Goal: Information Seeking & Learning: Learn about a topic

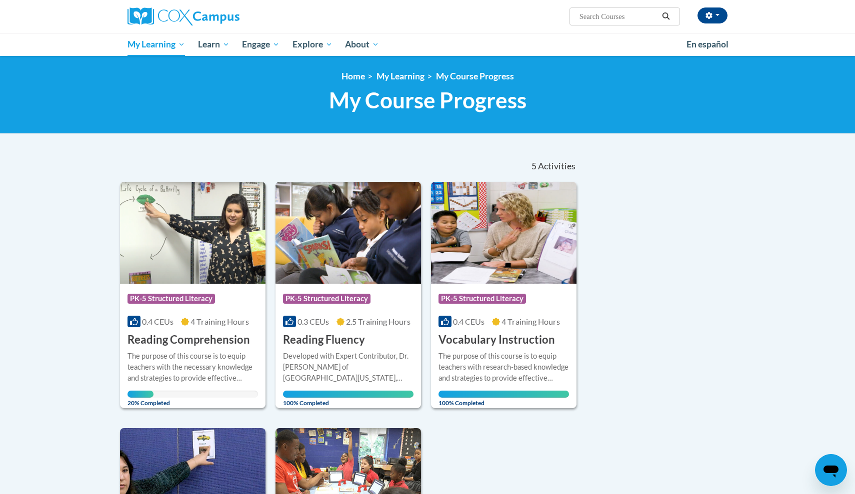
click at [195, 274] on img at bounding box center [192, 233] width 145 height 102
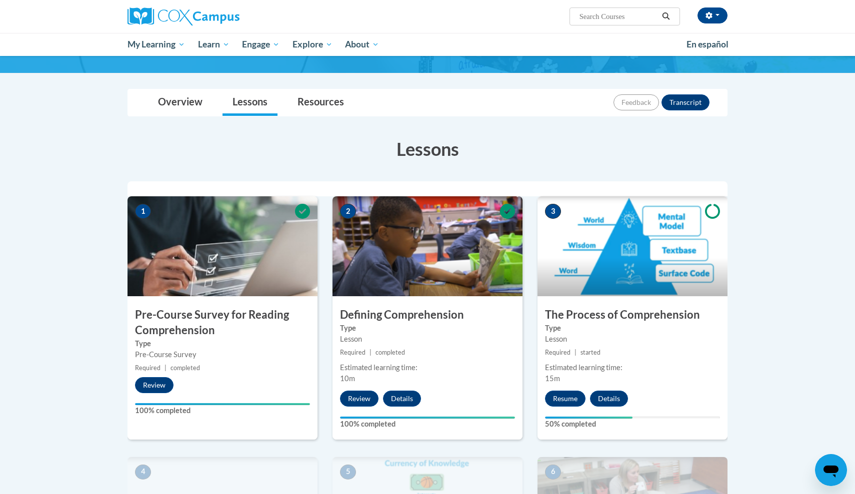
scroll to position [110, 0]
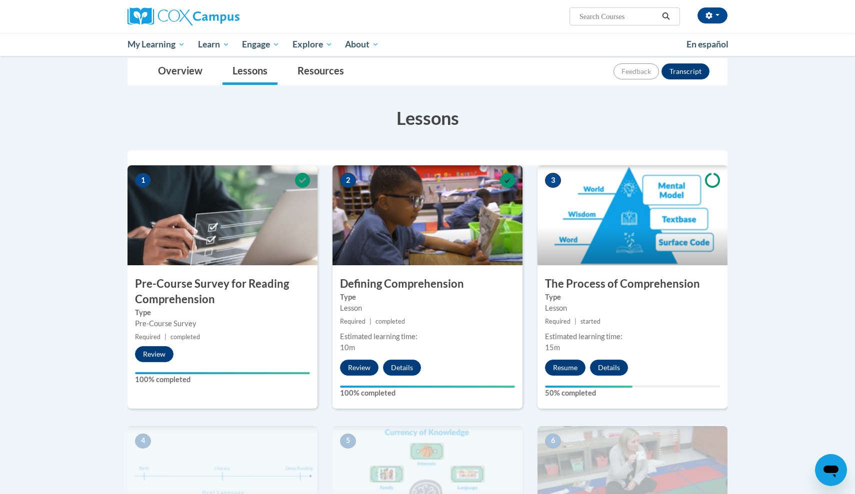
click at [568, 367] on button "Resume" at bounding box center [565, 368] width 40 height 16
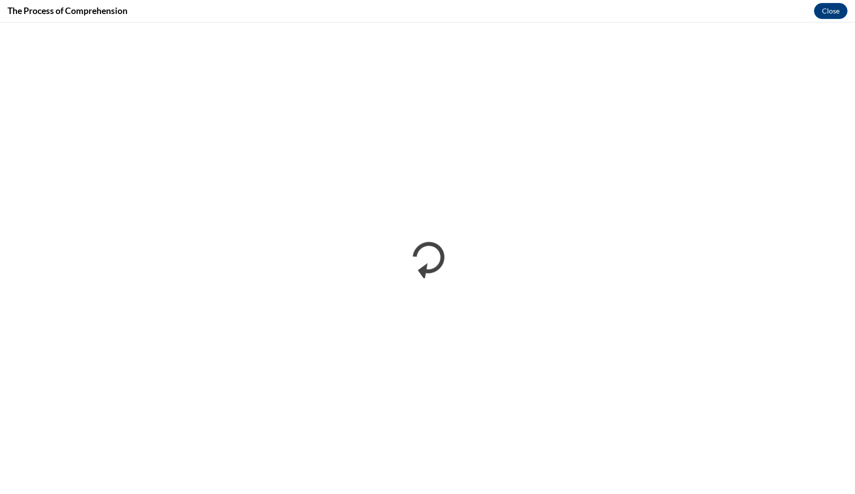
scroll to position [0, 0]
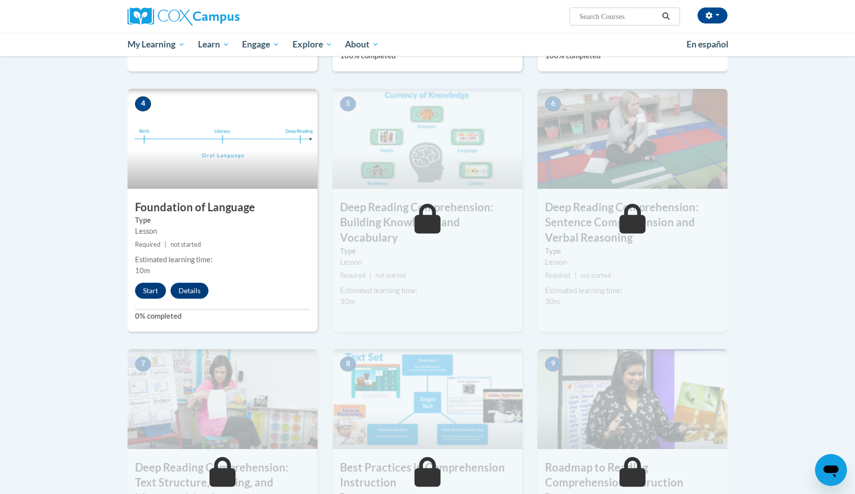
scroll to position [451, 0]
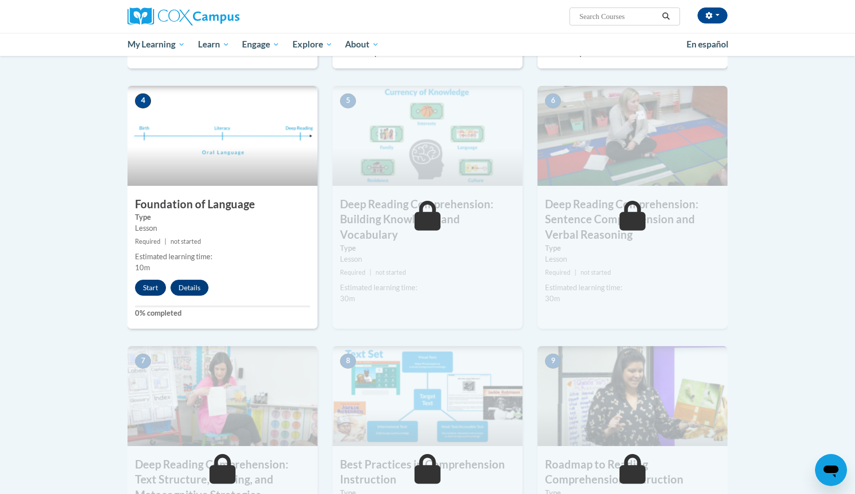
click at [148, 287] on button "Start" at bounding box center [150, 288] width 31 height 16
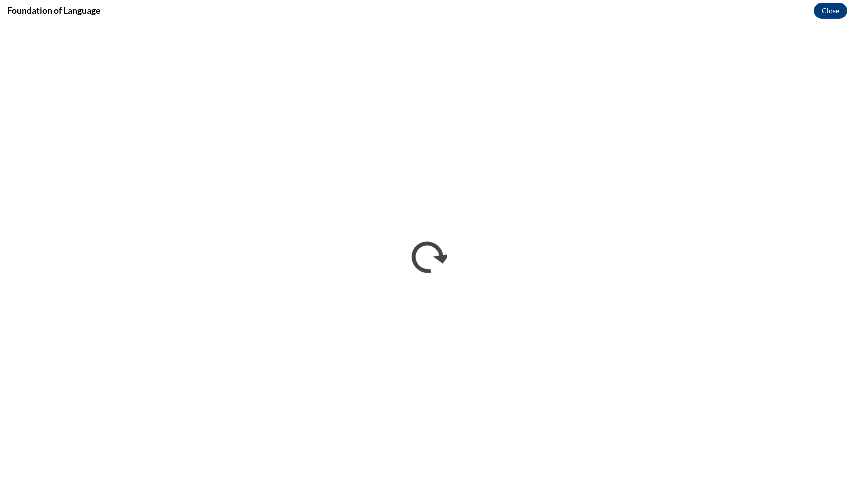
scroll to position [0, 0]
